Goal: Information Seeking & Learning: Learn about a topic

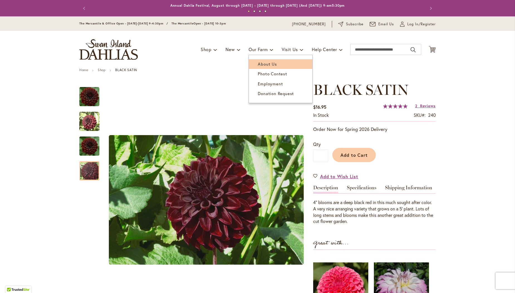
click at [267, 65] on span "About Us" at bounding box center [267, 64] width 19 height 6
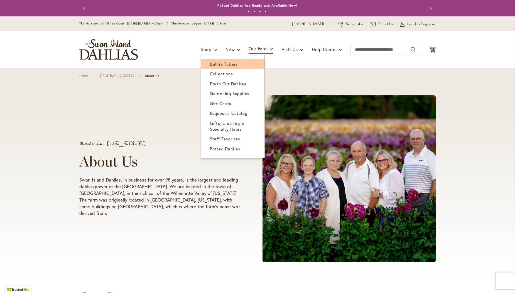
click at [219, 65] on span "Dahlia Tubers" at bounding box center [224, 64] width 28 height 6
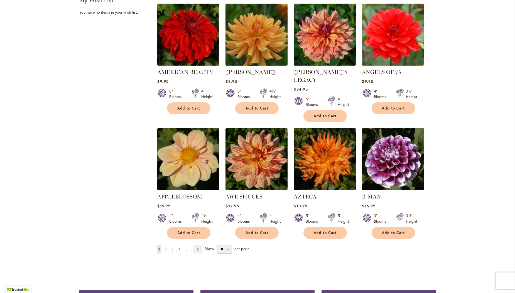
scroll to position [370, 0]
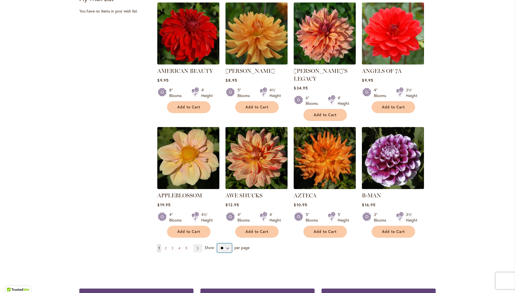
click at [228, 244] on select "** ** ** **" at bounding box center [224, 248] width 15 height 9
select select "**"
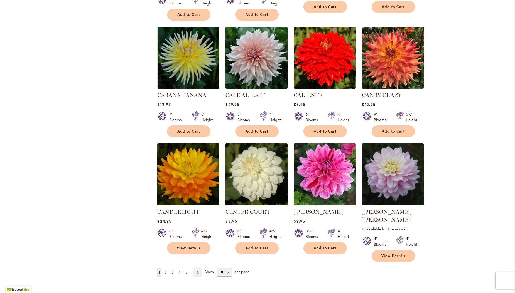
scroll to position [1773, 0]
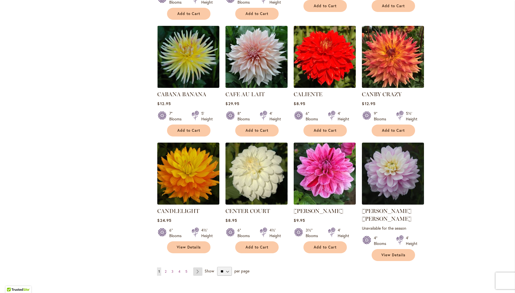
click at [198, 268] on link "Page Next" at bounding box center [197, 272] width 9 height 8
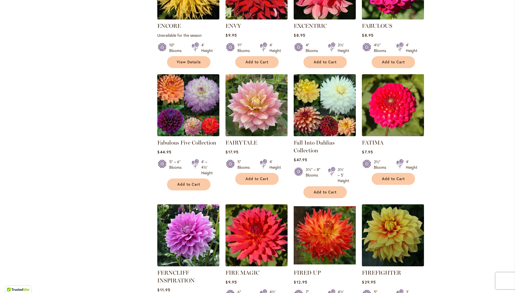
scroll to position [1762, 0]
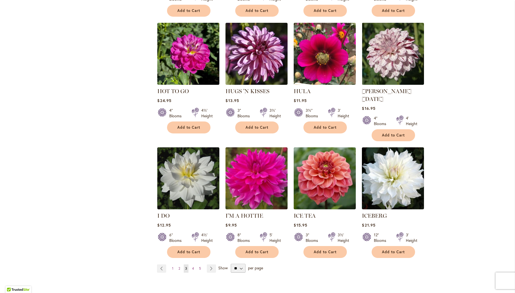
scroll to position [1820, 0]
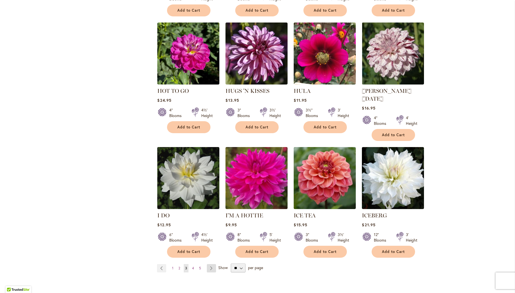
click at [212, 264] on link "Page Next" at bounding box center [211, 268] width 9 height 8
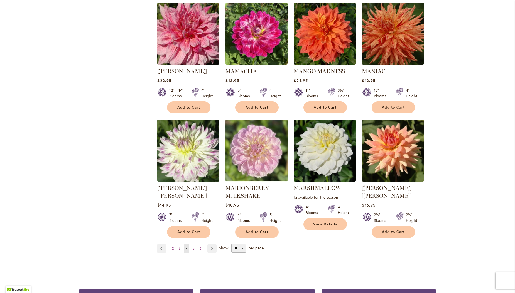
scroll to position [1827, 0]
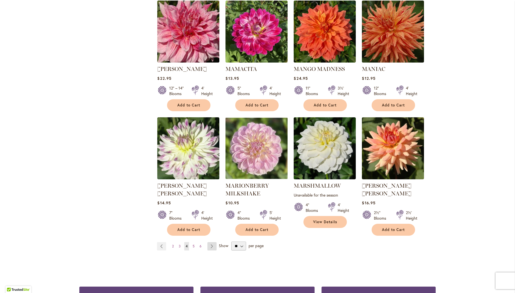
click at [212, 242] on link "Page Next" at bounding box center [211, 246] width 9 height 8
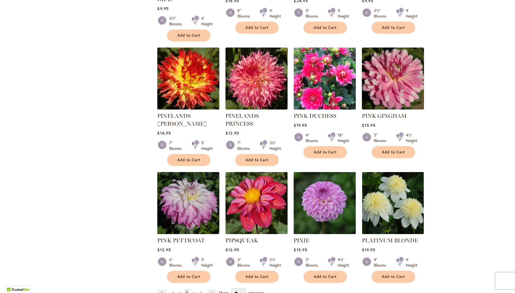
scroll to position [1780, 0]
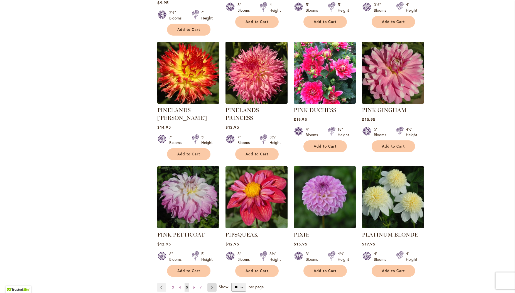
click at [212, 284] on link "Page Next" at bounding box center [211, 288] width 9 height 8
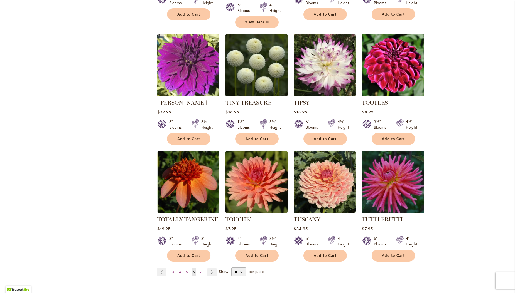
scroll to position [1773, 0]
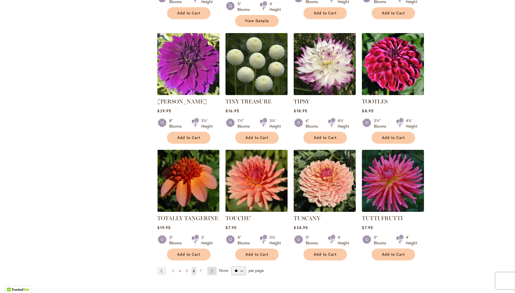
click at [212, 267] on link "Page Next" at bounding box center [211, 271] width 9 height 8
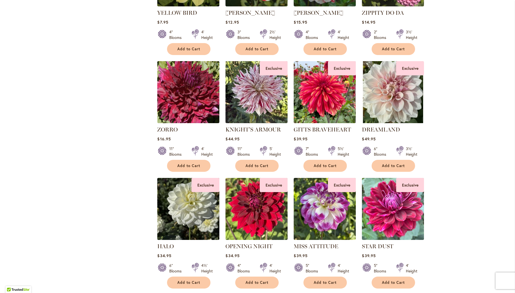
scroll to position [775, 0]
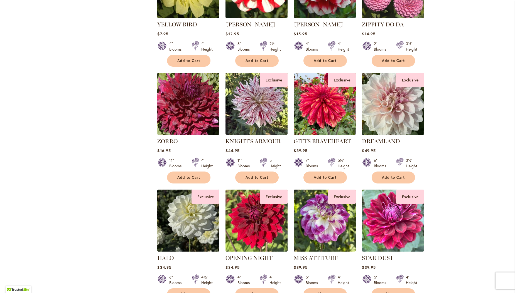
click at [398, 92] on img at bounding box center [392, 104] width 65 height 65
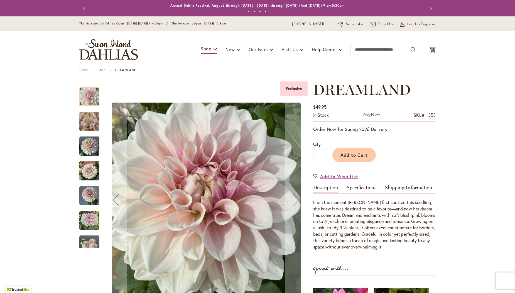
click at [88, 123] on img "DREAMLAND" at bounding box center [89, 122] width 40 height 30
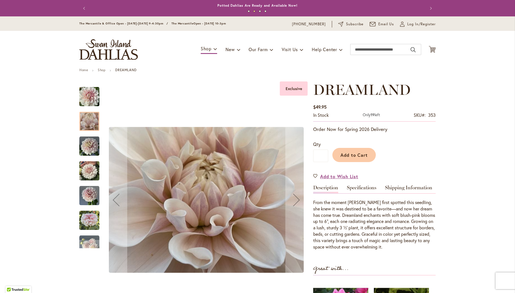
click at [90, 151] on img "DREAMLAND" at bounding box center [89, 146] width 20 height 20
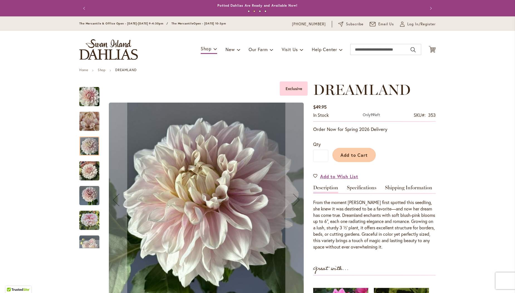
click at [89, 176] on img "DREAMLAND" at bounding box center [89, 171] width 20 height 27
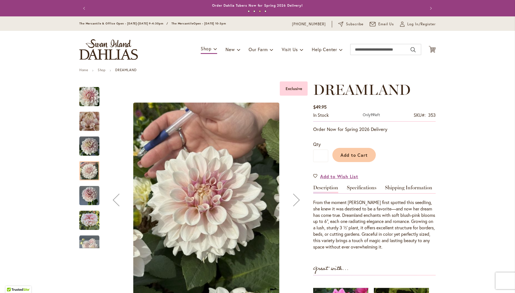
click at [87, 199] on img "DREAMLAND" at bounding box center [89, 196] width 20 height 20
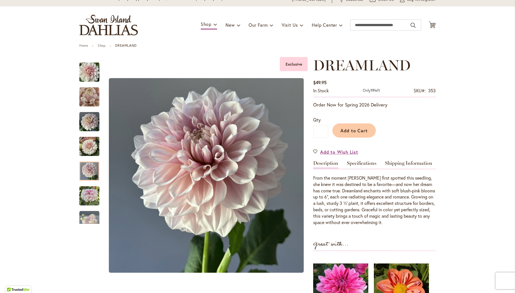
scroll to position [24, 0]
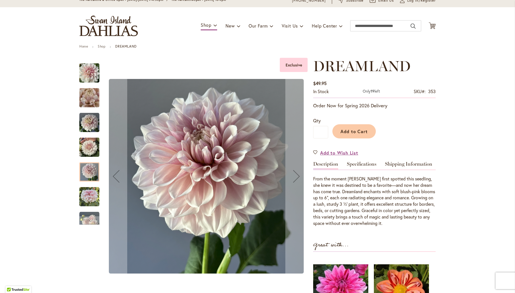
click at [85, 201] on img "DREAMLAND" at bounding box center [89, 197] width 20 height 20
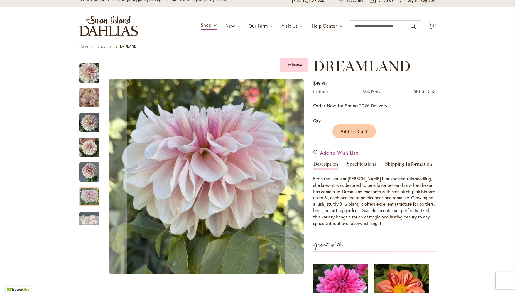
click at [93, 218] on div "Next" at bounding box center [89, 220] width 8 height 8
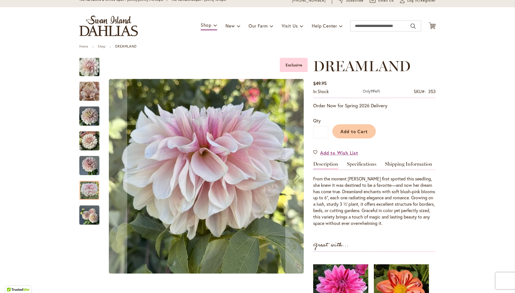
click at [93, 218] on img "DREAMLAND" at bounding box center [89, 215] width 20 height 20
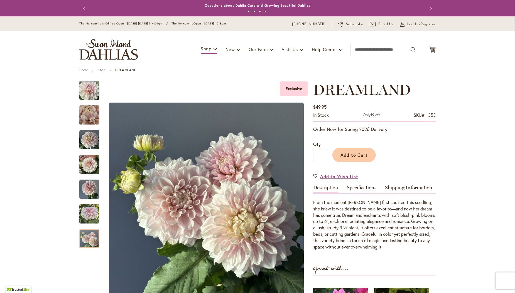
scroll to position [0, 0]
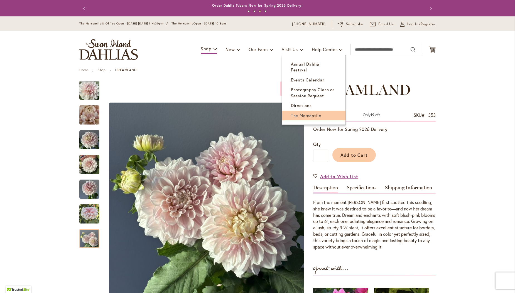
click at [293, 111] on link "The Mercantile" at bounding box center [313, 116] width 63 height 10
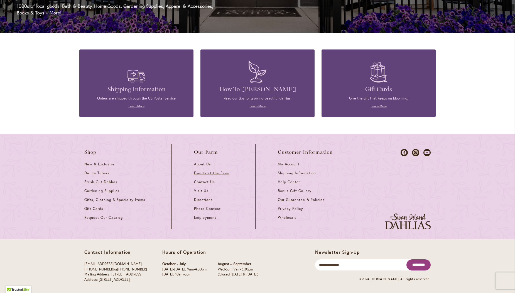
click at [207, 173] on span "Events at the Farm" at bounding box center [211, 173] width 35 height 5
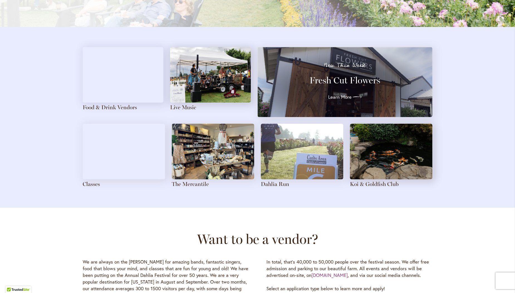
scroll to position [589, 0]
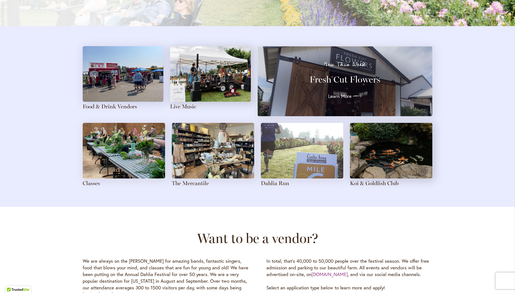
click at [127, 142] on img at bounding box center [124, 151] width 82 height 56
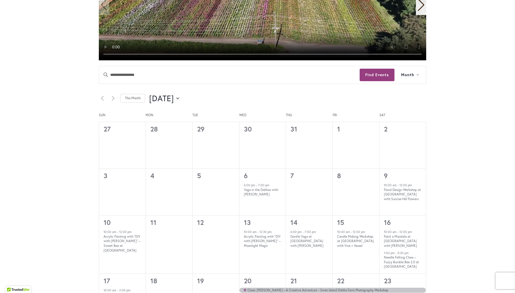
scroll to position [229, 0]
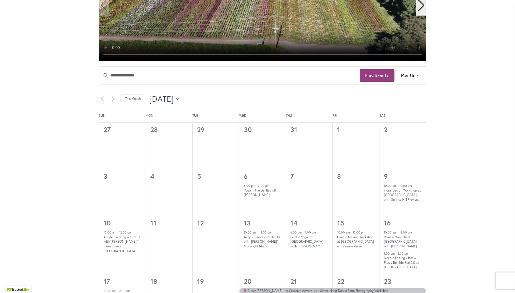
click at [179, 98] on icon "Click to toggle datepicker" at bounding box center [177, 99] width 3 height 2
click at [191, 156] on span "Oct" at bounding box center [187, 156] width 23 height 13
type input "*********"
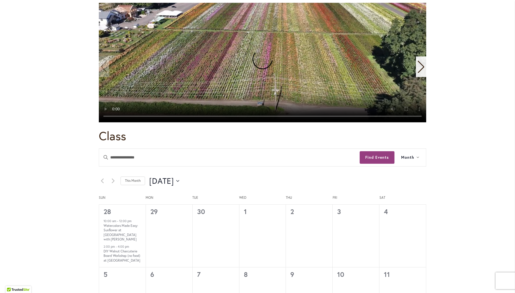
scroll to position [156, 0]
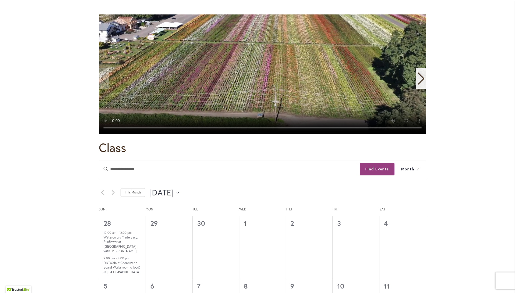
click at [179, 193] on button "10/1/2025 October 2025" at bounding box center [164, 192] width 30 height 11
click at [211, 249] on span "Nov" at bounding box center [211, 250] width 23 height 13
type input "*********"
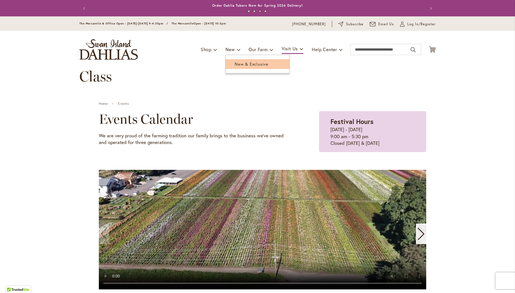
click at [243, 65] on span "New & Exclusive" at bounding box center [252, 64] width 34 height 6
